Goal: Task Accomplishment & Management: Complete application form

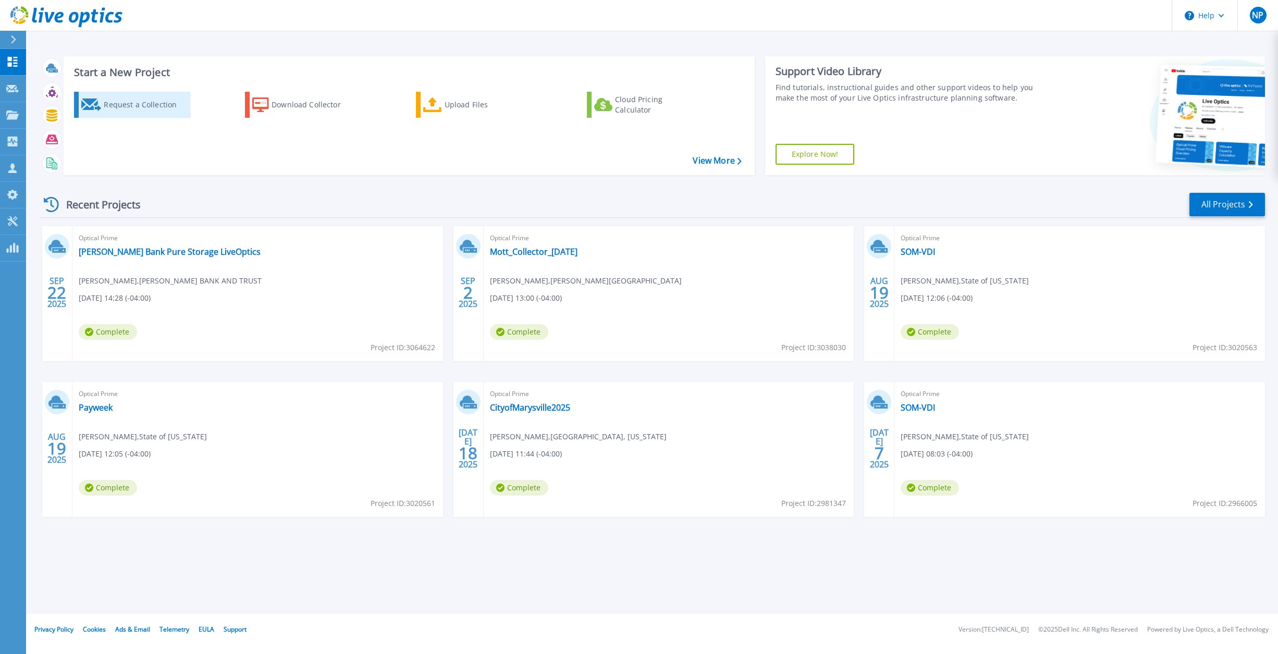
click at [128, 105] on div "Request a Collection" at bounding box center [145, 104] width 83 height 21
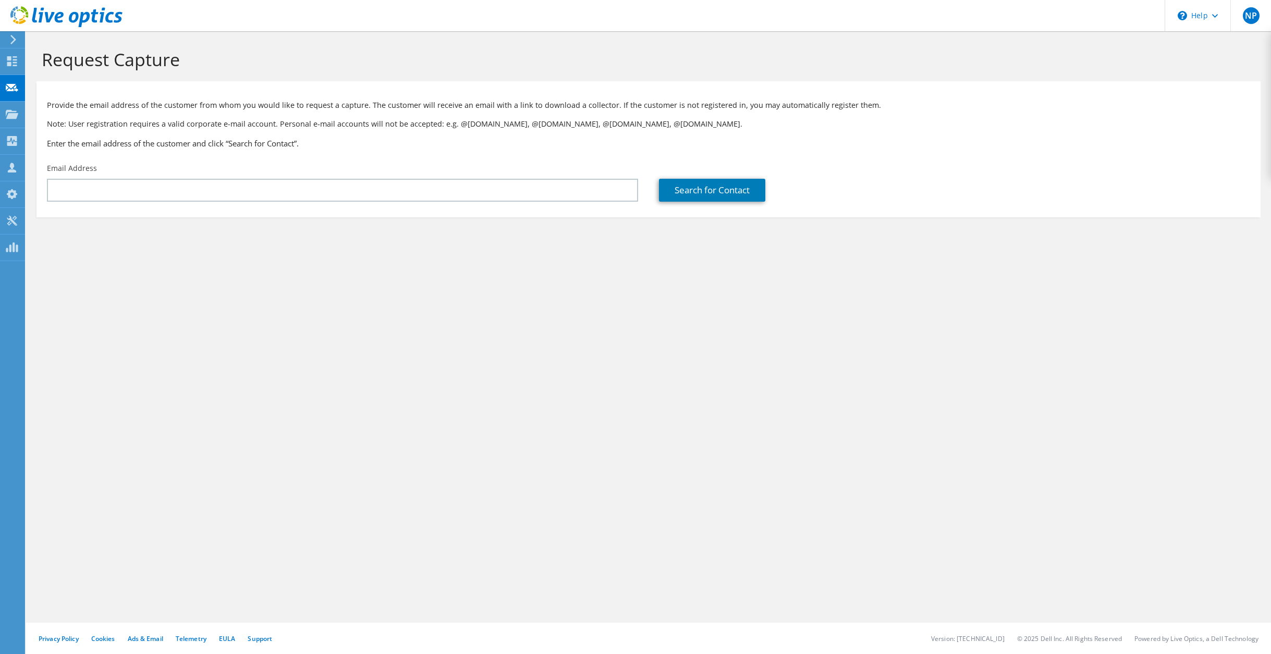
click at [218, 175] on div "Email Address" at bounding box center [342, 182] width 612 height 49
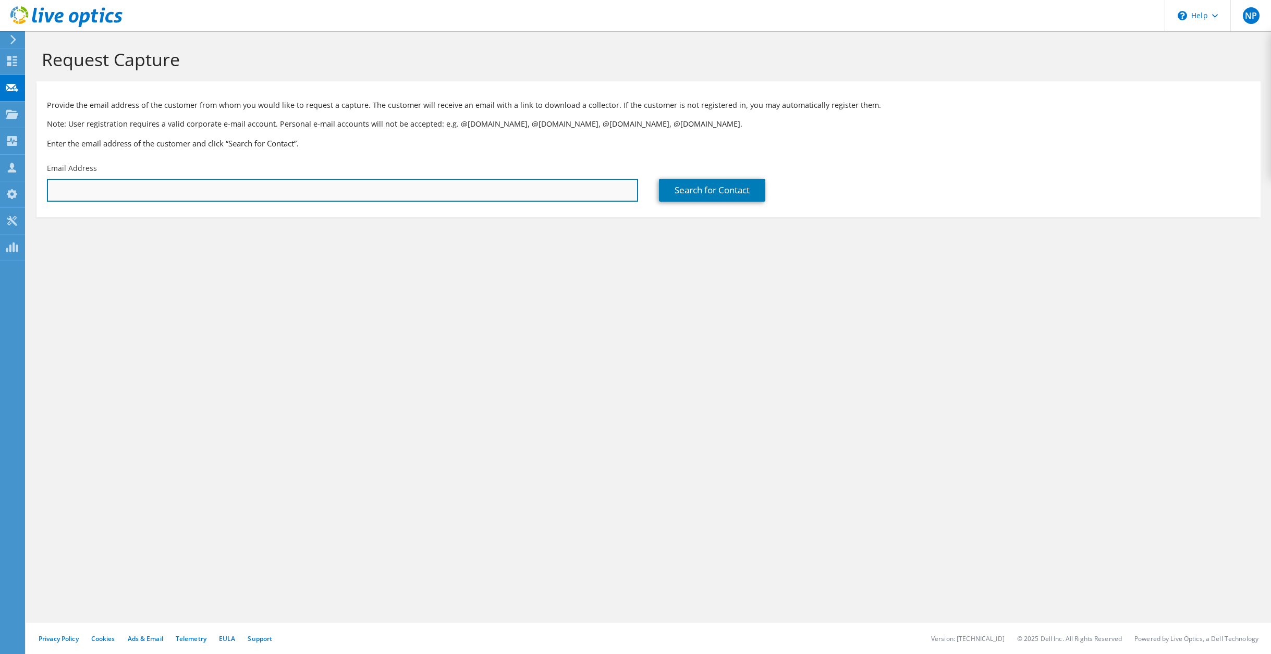
click at [215, 186] on input "text" at bounding box center [342, 190] width 591 height 23
paste input "[PERSON_NAME][EMAIL_ADDRESS][DOMAIN_NAME]"
type input "[PERSON_NAME][EMAIL_ADDRESS][DOMAIN_NAME]"
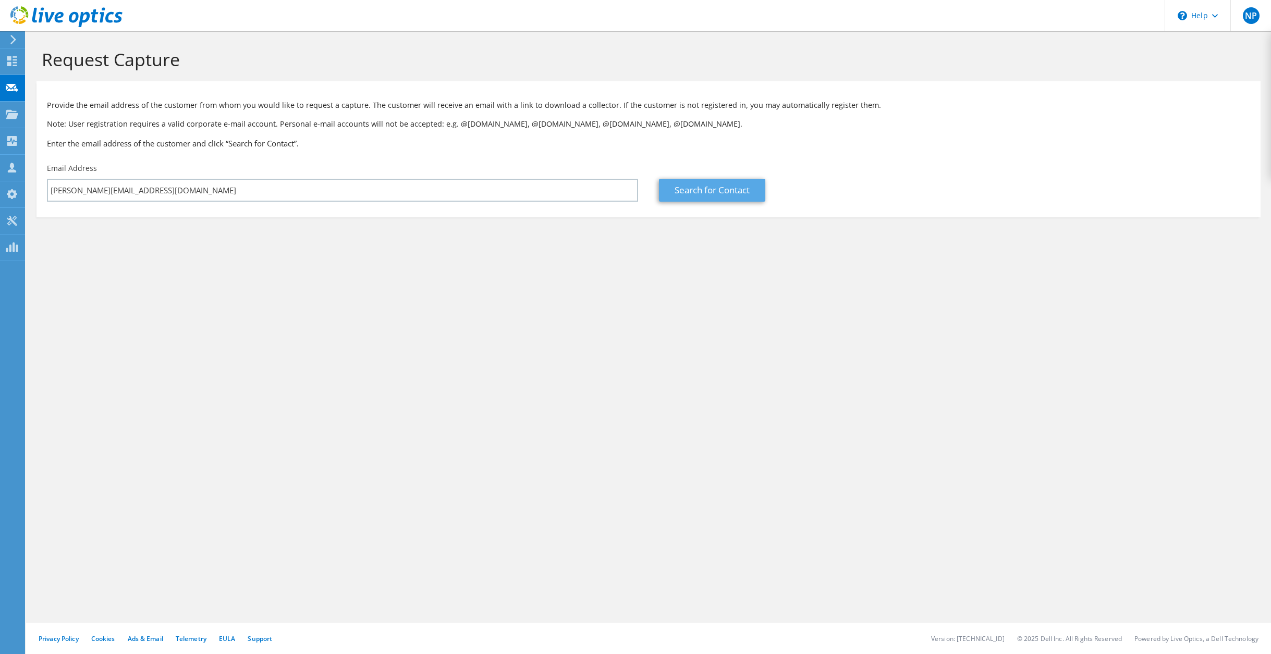
click at [679, 188] on link "Search for Contact" at bounding box center [712, 190] width 106 height 23
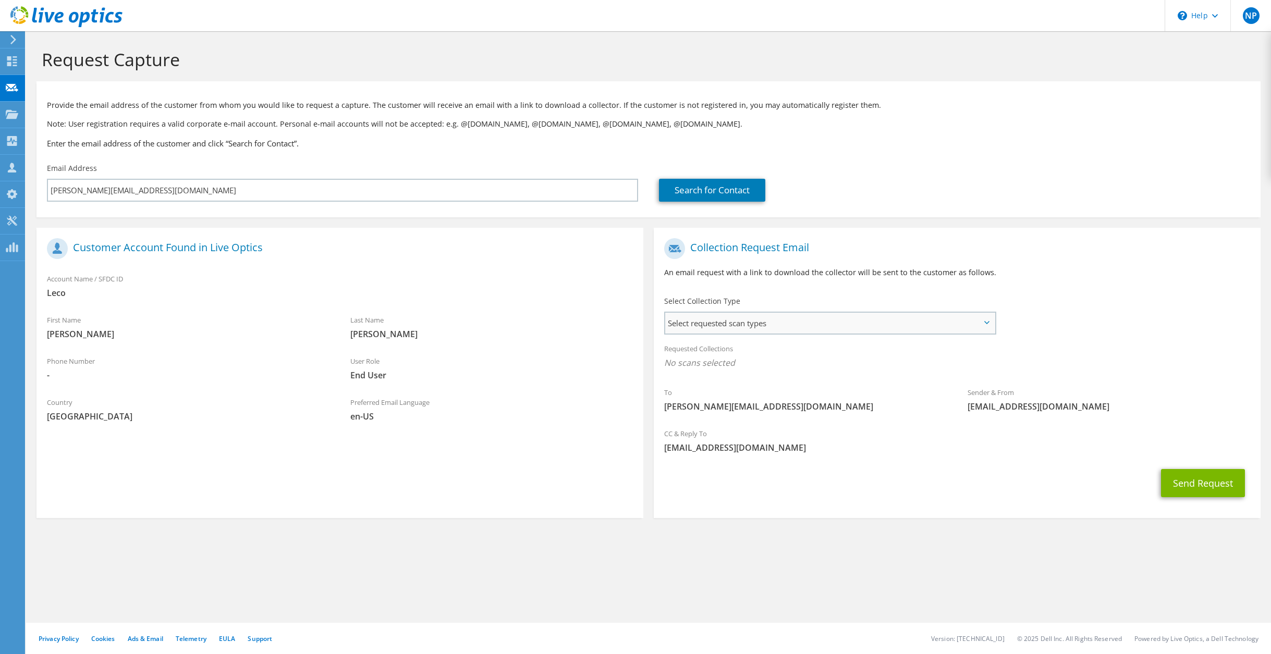
click at [718, 319] on span "Select requested scan types" at bounding box center [830, 323] width 330 height 21
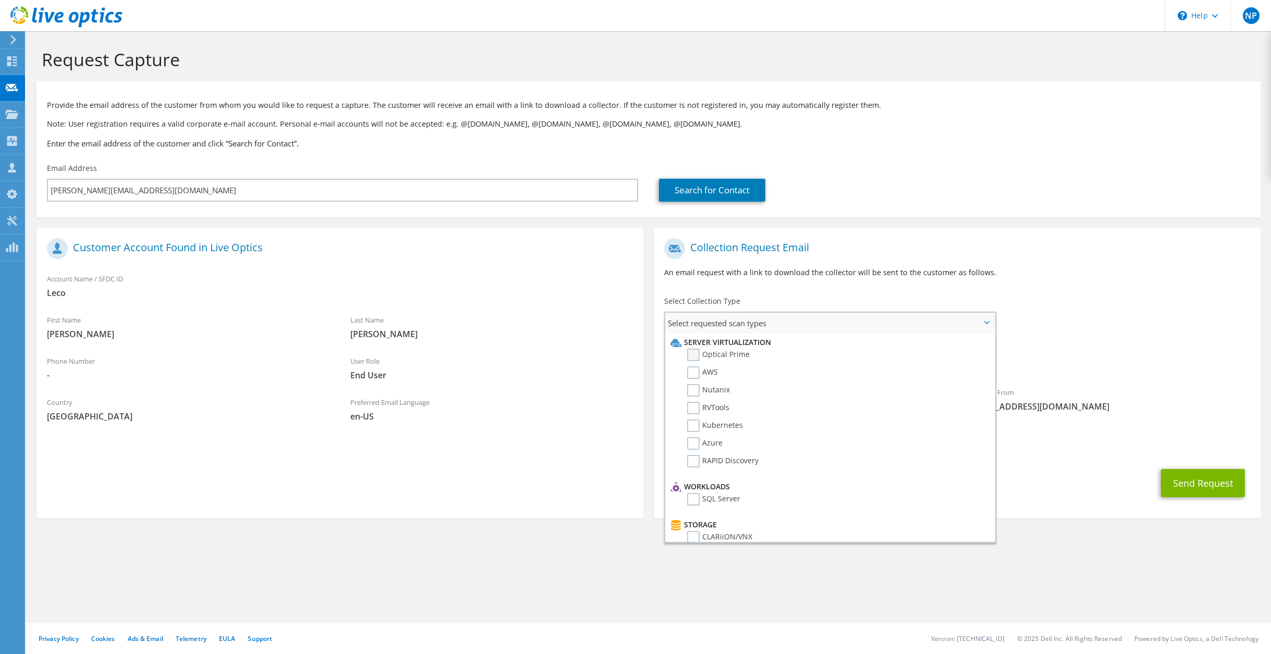
click at [698, 355] on label "Optical Prime" at bounding box center [718, 355] width 63 height 13
click at [0, 0] on input "Optical Prime" at bounding box center [0, 0] width 0 height 0
click at [689, 569] on section "Request Capture Provide the email address of the customer from whom you would l…" at bounding box center [648, 302] width 1245 height 542
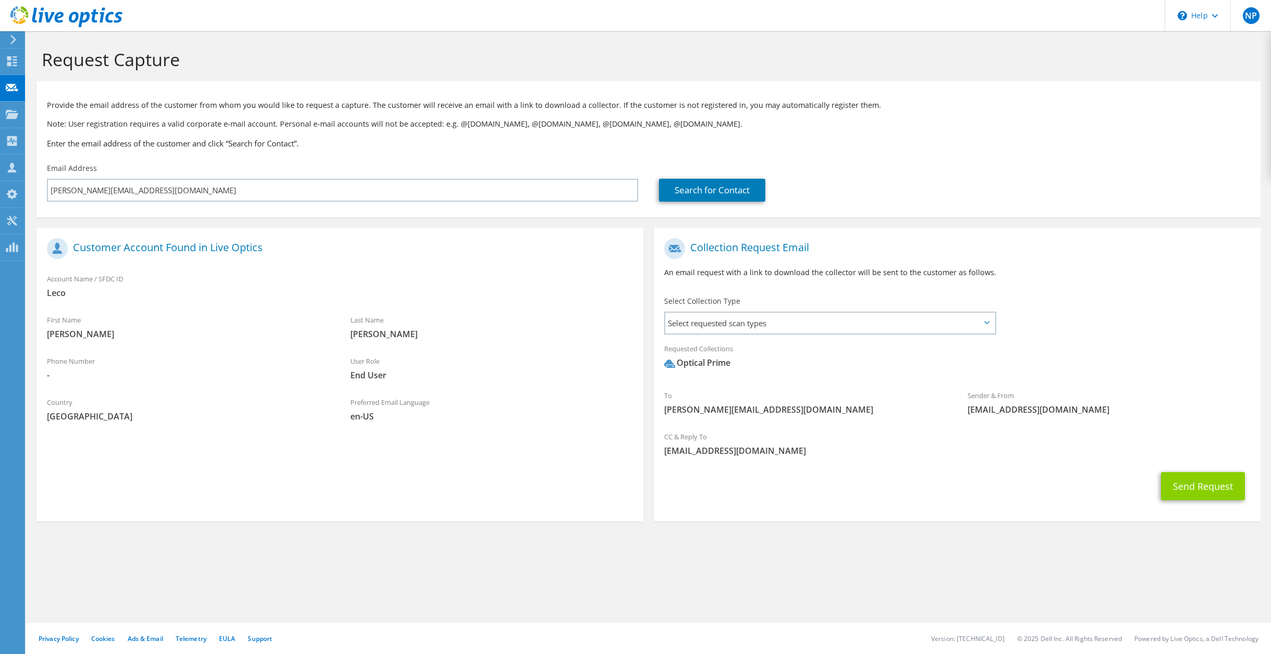
click at [1204, 490] on button "Send Request" at bounding box center [1203, 486] width 84 height 28
